Goal: Task Accomplishment & Management: Use online tool/utility

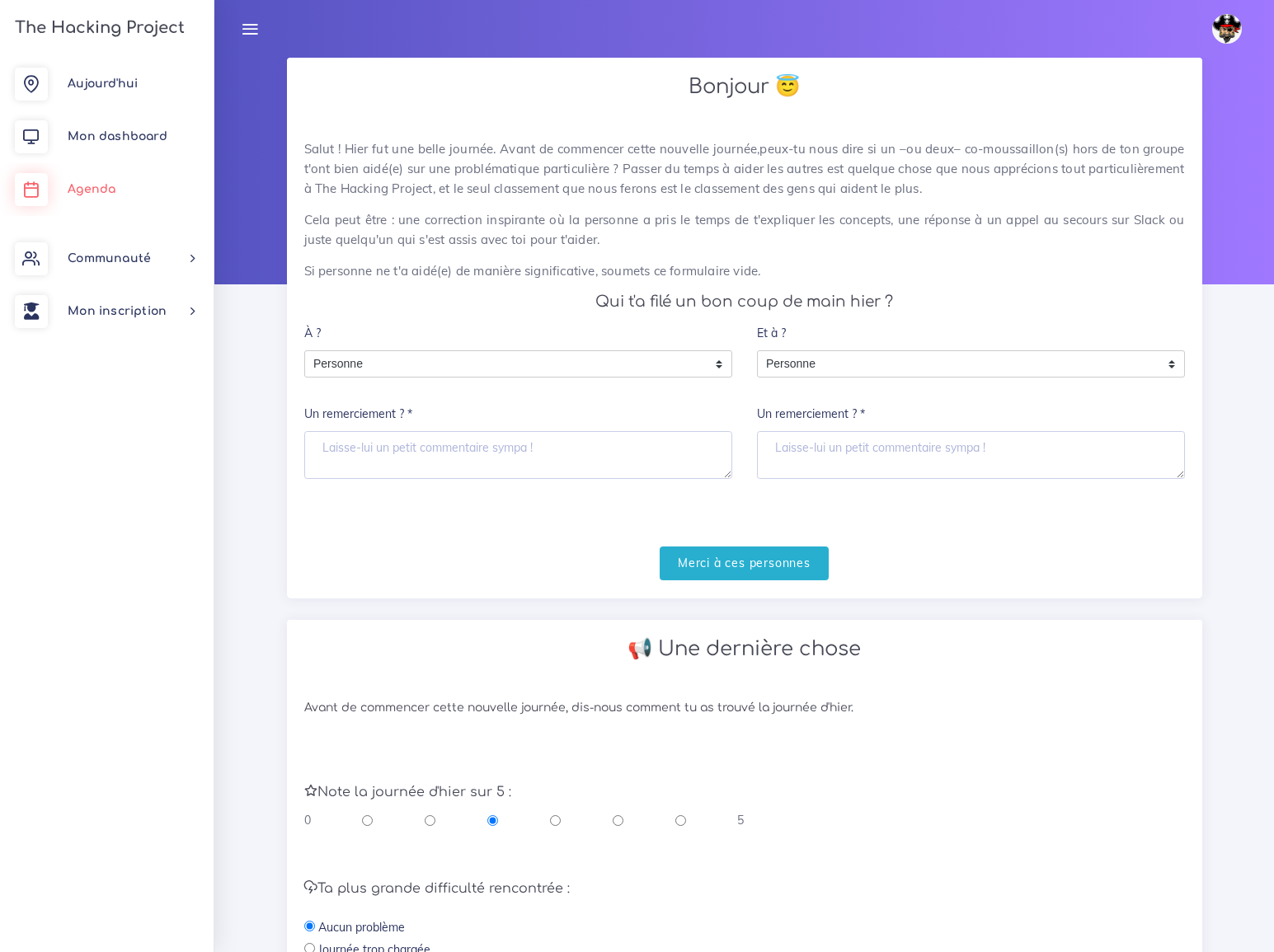
scroll to position [331, 0]
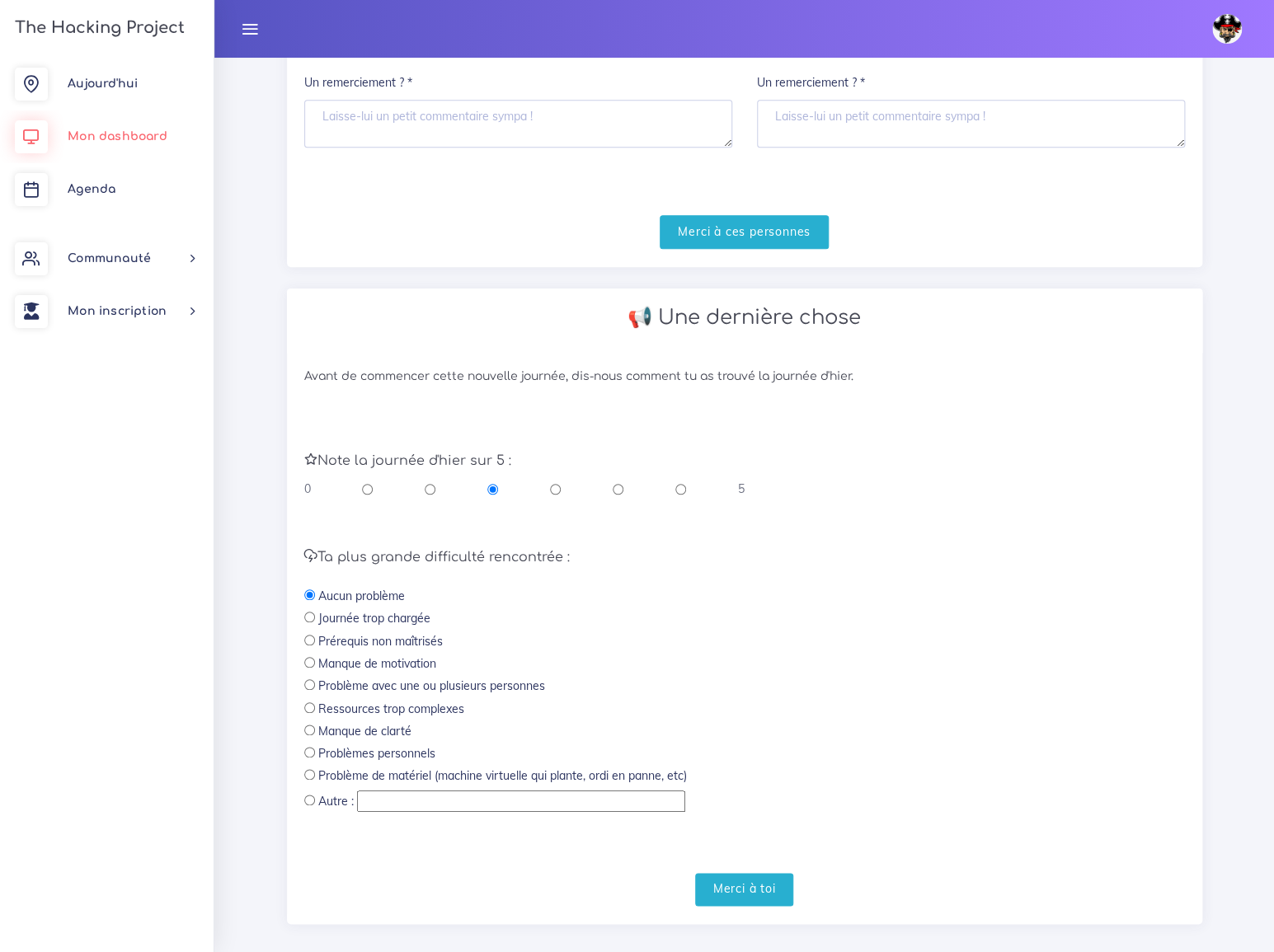
click at [122, 139] on span "Mon dashboard" at bounding box center [117, 136] width 100 height 12
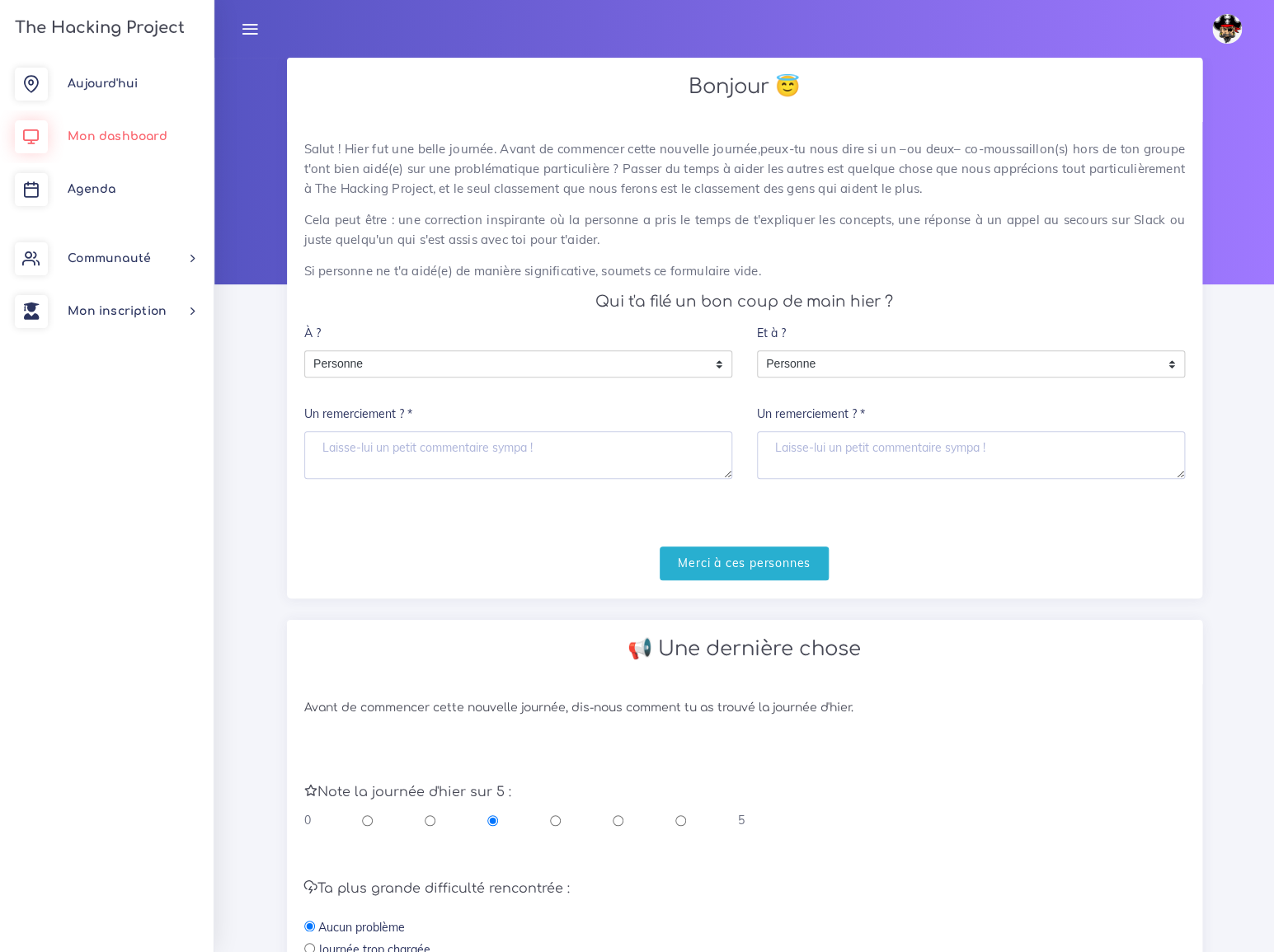
click at [112, 134] on span "Mon dashboard" at bounding box center [117, 136] width 100 height 12
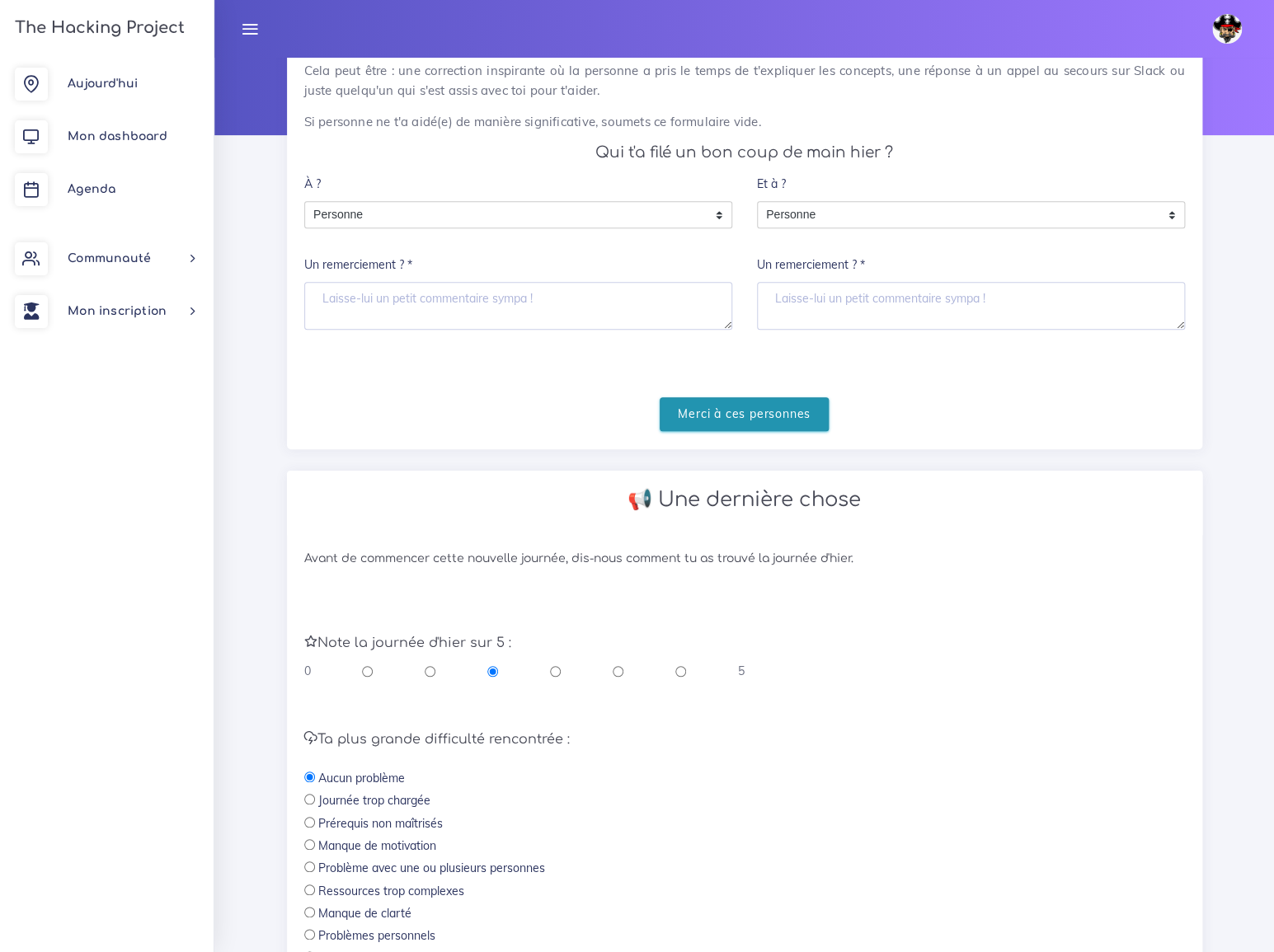
click at [737, 398] on input "Merci à ces personnes" at bounding box center [744, 415] width 169 height 34
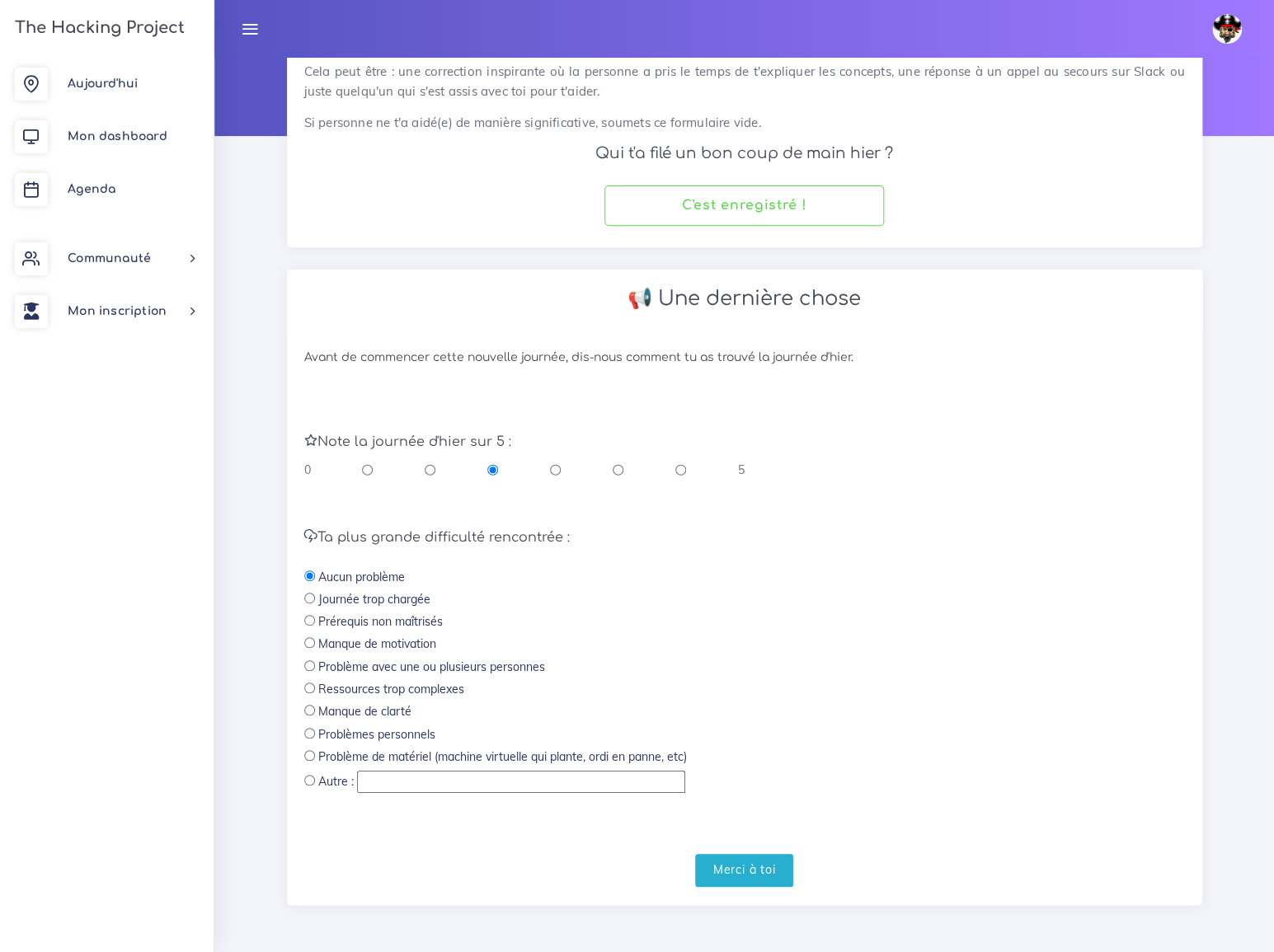
scroll to position [129, 0]
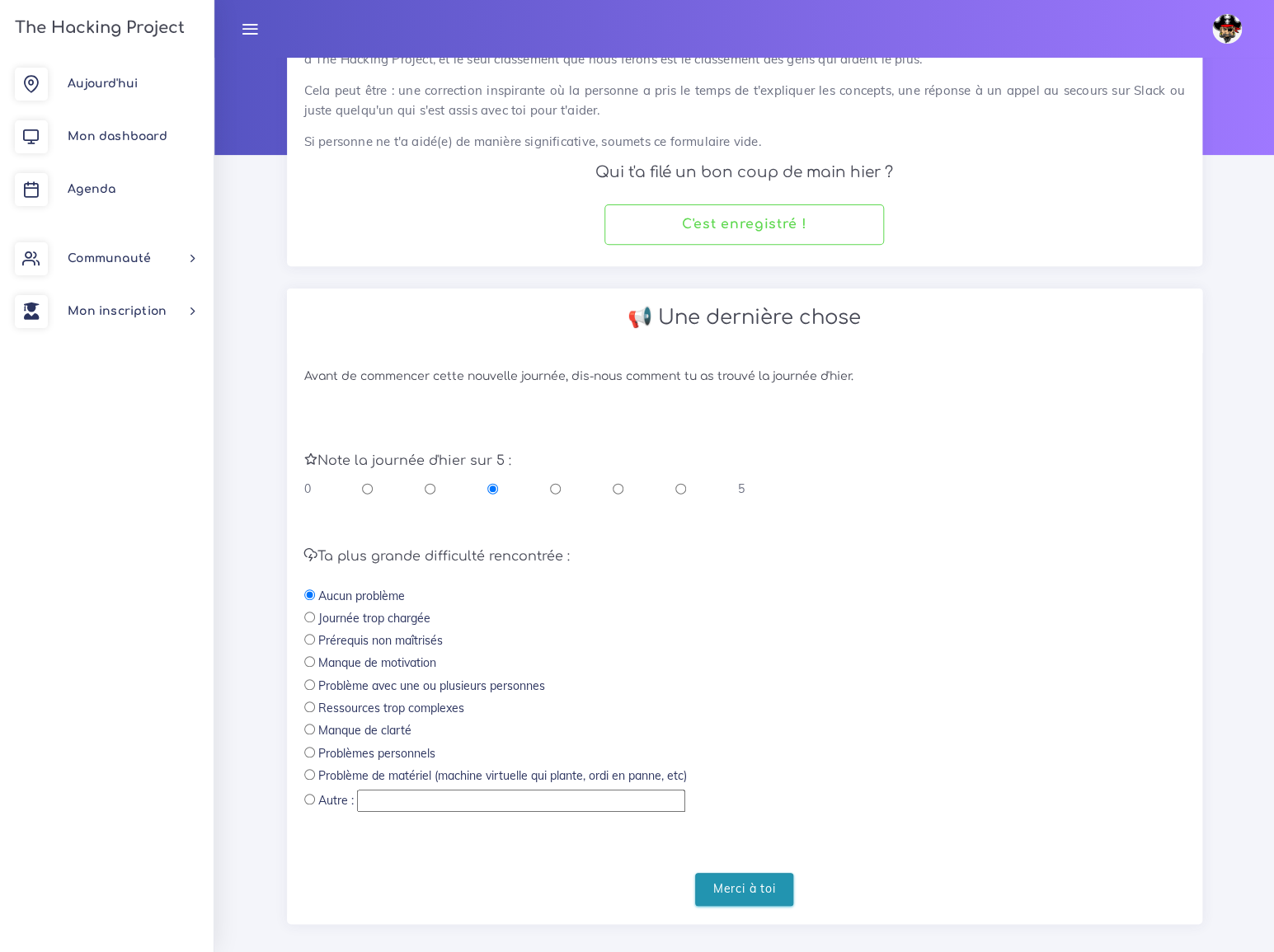
click at [744, 873] on input "Merci à toi" at bounding box center [745, 890] width 99 height 34
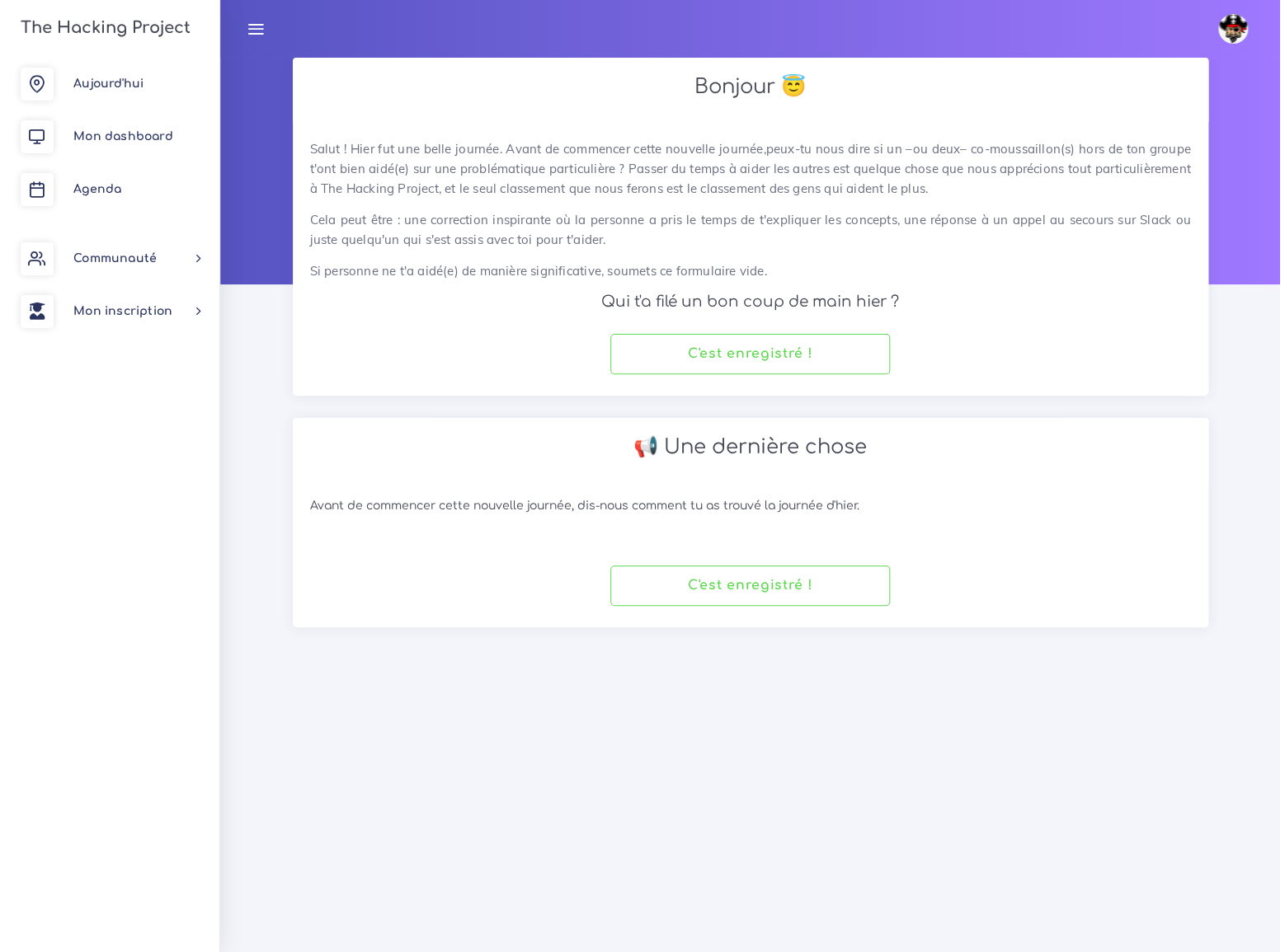
scroll to position [0, 0]
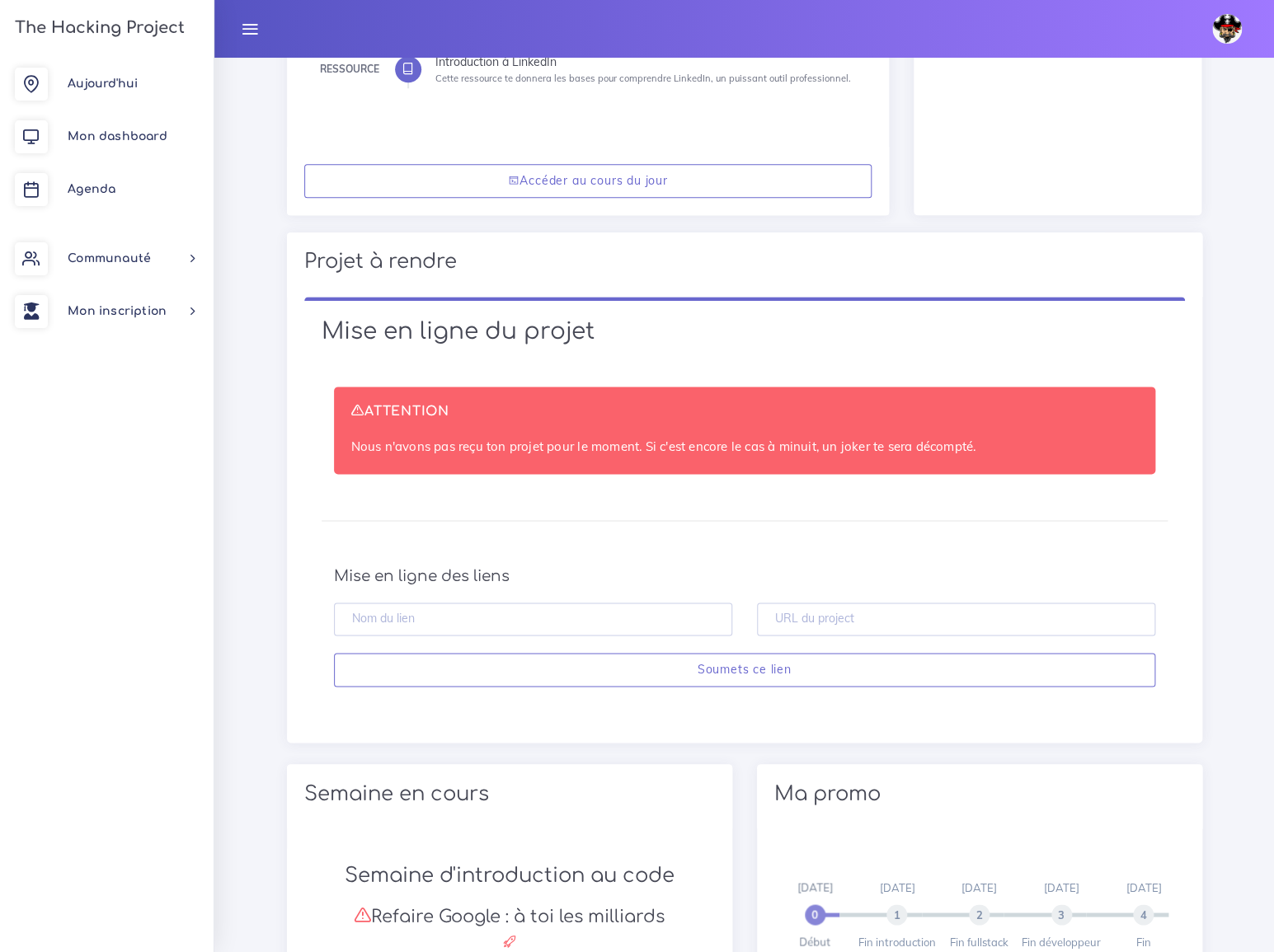
scroll to position [674, 0]
